Goal: Transaction & Acquisition: Purchase product/service

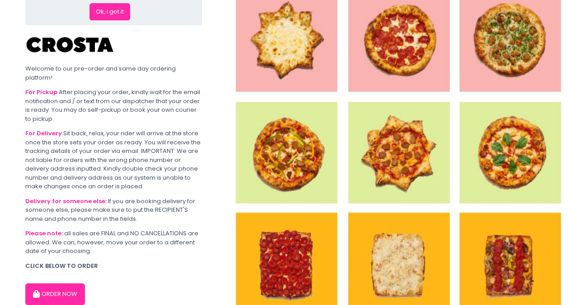
scroll to position [97, 0]
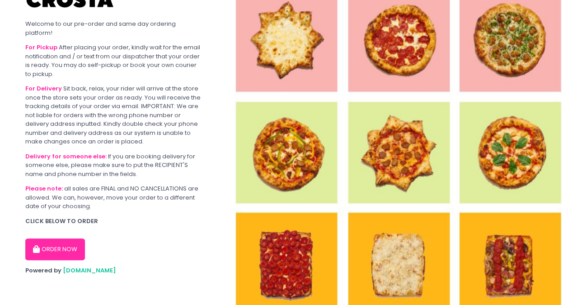
click at [61, 252] on button "ORDER NOW" at bounding box center [55, 249] width 60 height 22
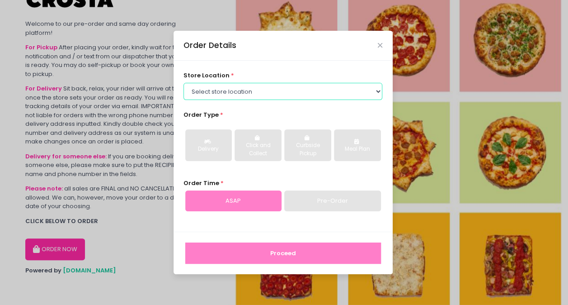
click at [257, 90] on select "Select store location Crosta Pizza - Salcedo Crosta Pizza - San Juan" at bounding box center [283, 91] width 199 height 17
select select "5fabb2e53664a8677beaeb89"
click at [184, 83] on select "Select store location Crosta Pizza - Salcedo Crosta Pizza - San Juan" at bounding box center [283, 91] width 199 height 17
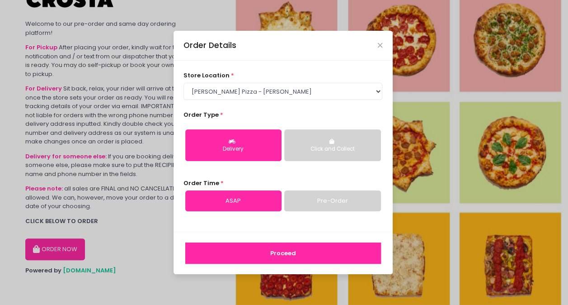
click at [270, 154] on button "Delivery" at bounding box center [233, 145] width 96 height 32
click at [301, 198] on link "Pre-Order" at bounding box center [332, 200] width 96 height 21
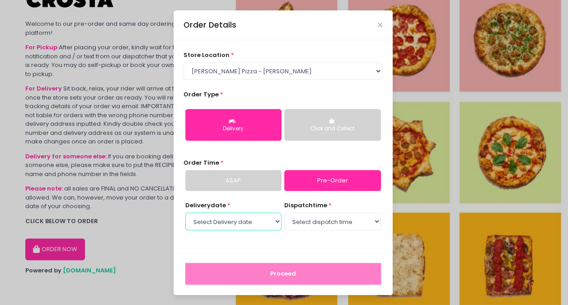
click at [246, 214] on select "Select Delivery date Thursday, Sep 4th Friday, Sep 5th Saturday, Sep 6th" at bounding box center [233, 221] width 96 height 17
select select "2025-09-06"
click at [185, 213] on select "Select Delivery date Thursday, Sep 4th Friday, Sep 5th Saturday, Sep 6th" at bounding box center [233, 221] width 96 height 17
click at [339, 217] on select "Select dispatch time 12:00 PM - 12:30 PM 12:30 PM - 01:00 PM 01:00 PM - 01:30 P…" at bounding box center [332, 221] width 96 height 17
click at [284, 243] on div "store location * Select store location Crosta Pizza - Salcedo Crosta Pizza - Sa…" at bounding box center [283, 146] width 219 height 212
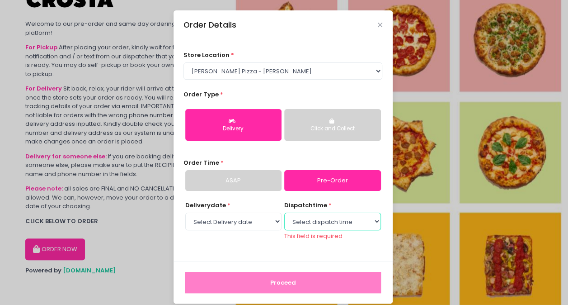
click at [313, 216] on select "Select dispatch time 12:00 PM - 12:30 PM 12:30 PM - 01:00 PM 01:00 PM - 01:30 P…" at bounding box center [332, 221] width 96 height 17
select select "12:00"
click at [284, 213] on select "Select dispatch time 12:00 PM - 12:30 PM 12:30 PM - 01:00 PM 01:00 PM - 01:30 P…" at bounding box center [332, 221] width 96 height 17
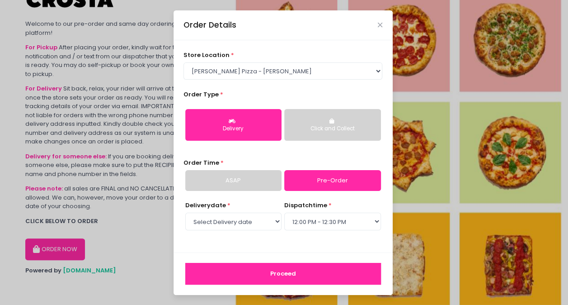
click at [317, 271] on button "Proceed" at bounding box center [283, 274] width 196 height 22
